Goal: Information Seeking & Learning: Check status

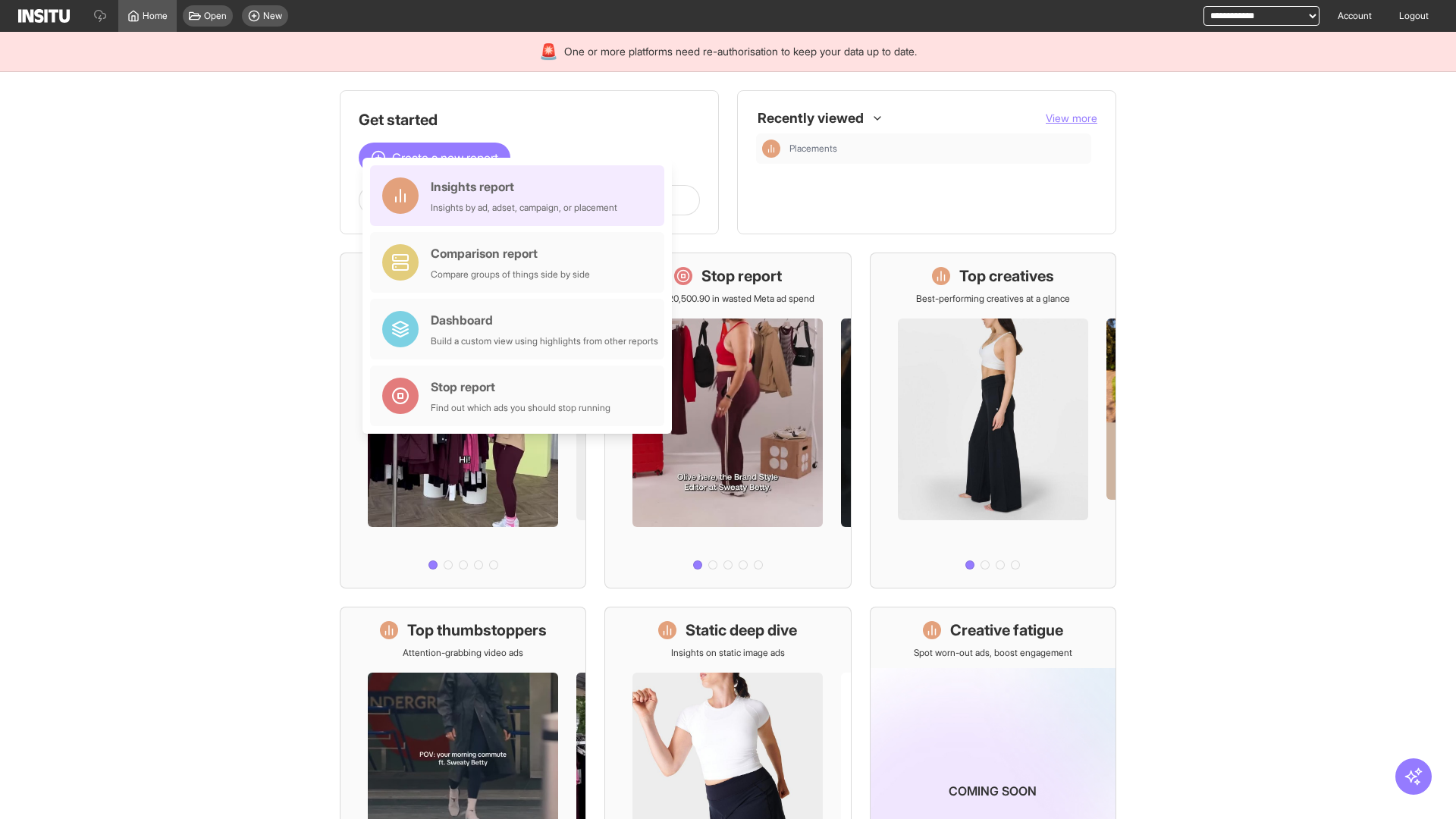
click at [521, 196] on div "Insights report Insights by ad, adset, campaign, or placement" at bounding box center [525, 196] width 187 height 36
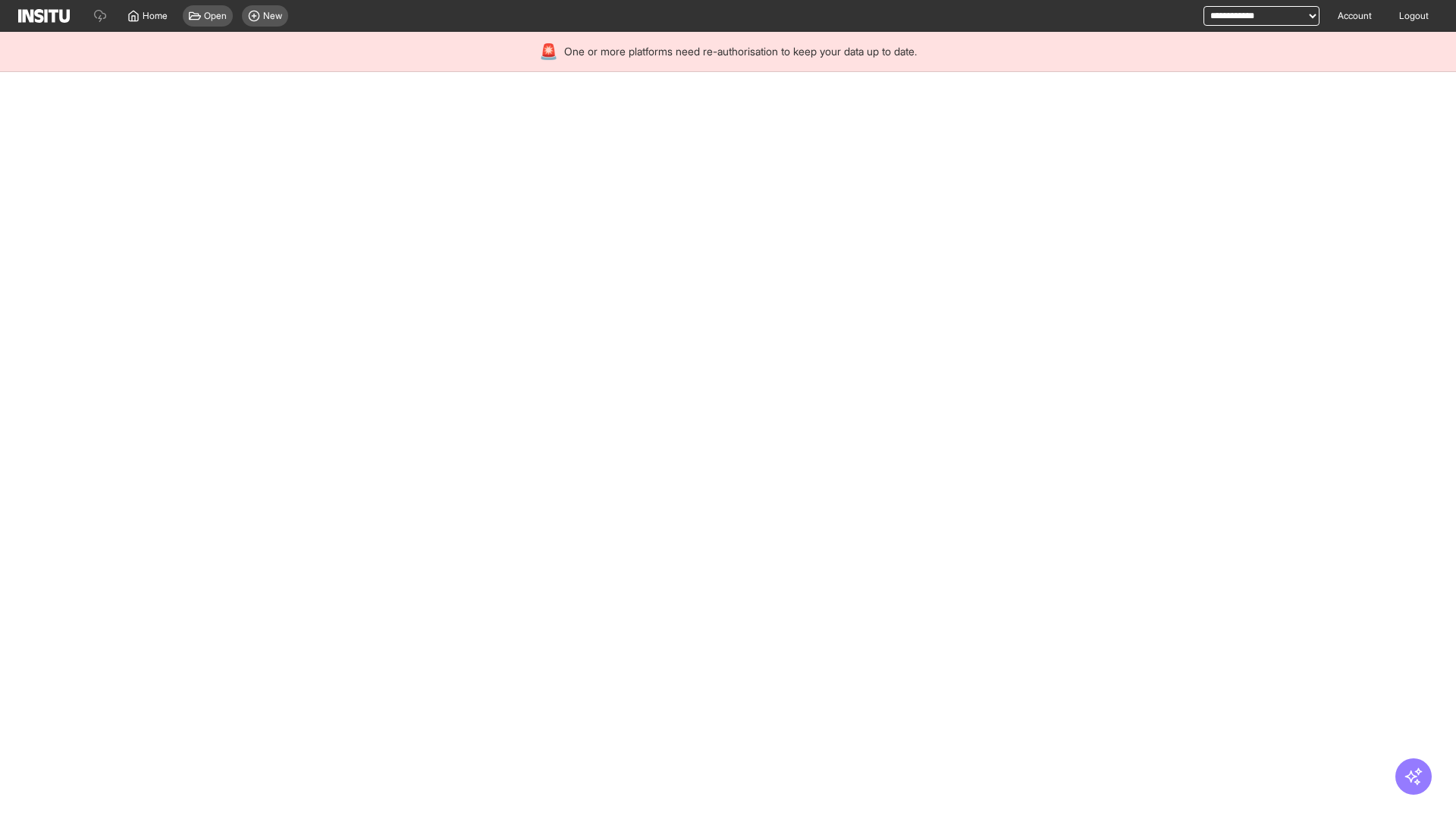
select select "**"
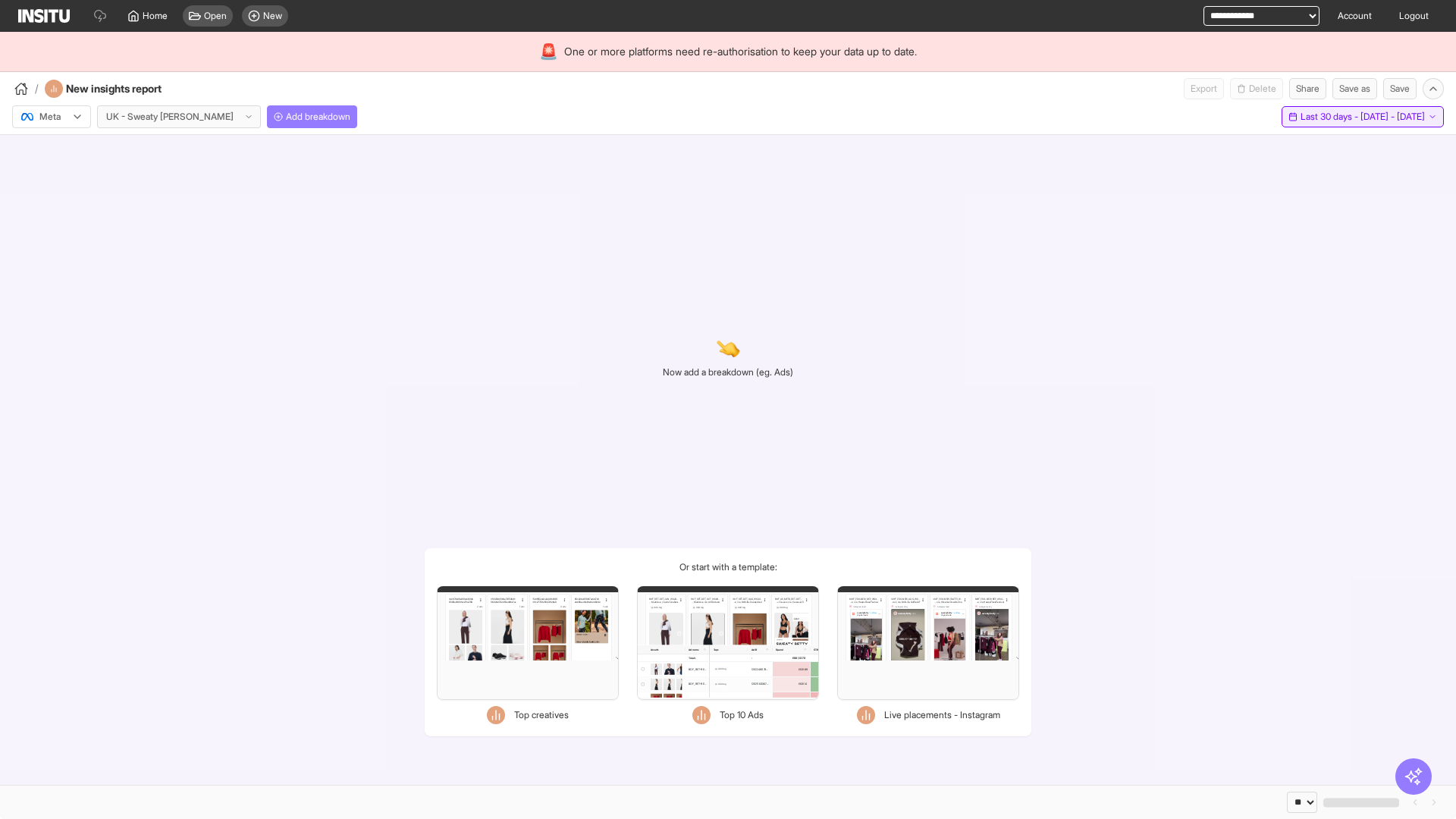
click at [1327, 117] on span "Last 30 days - [DATE] - [DATE]" at bounding box center [1363, 116] width 124 height 12
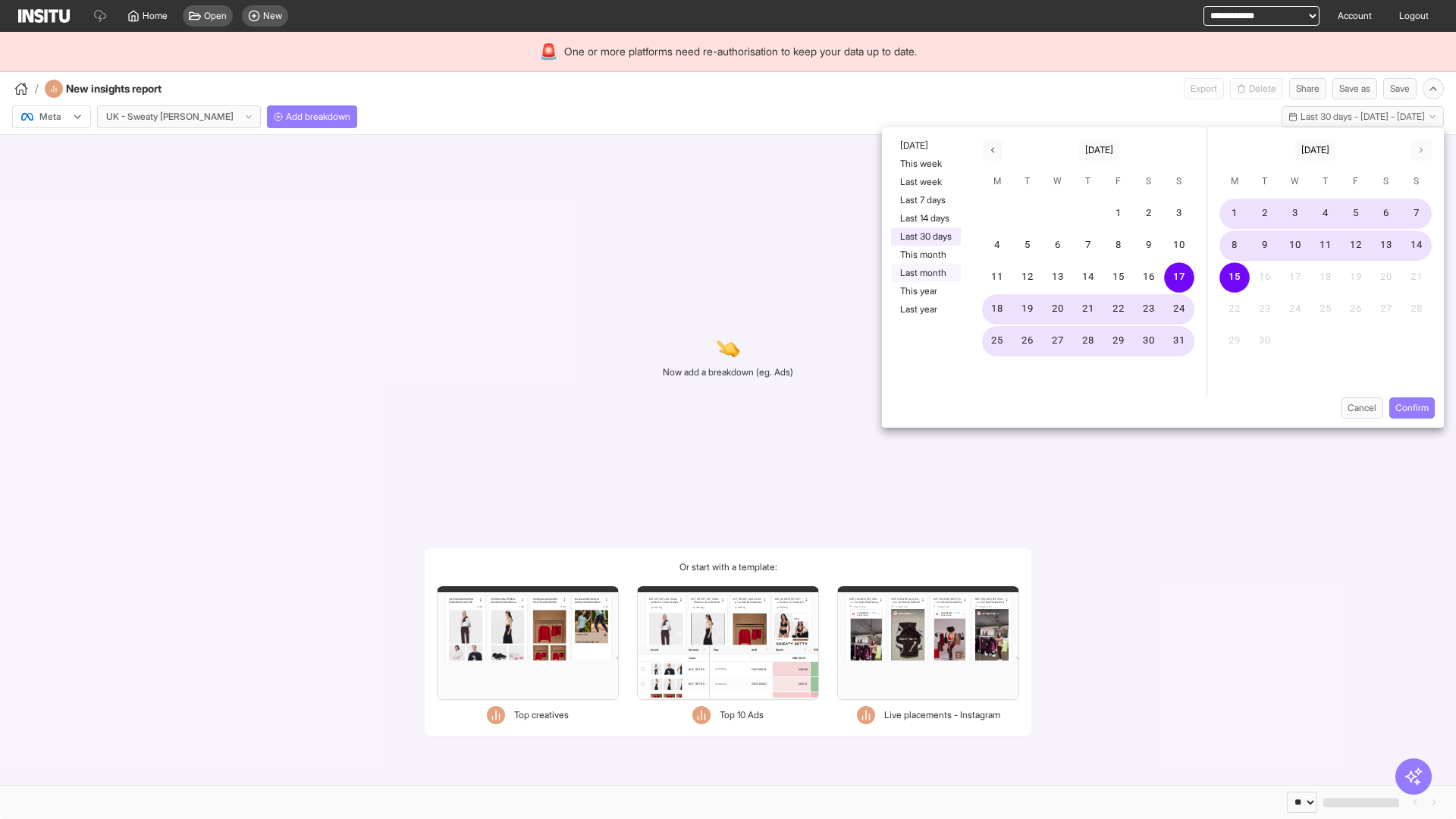
click at [924, 273] on button "Last month" at bounding box center [926, 273] width 70 height 18
